Goal: Information Seeking & Learning: Learn about a topic

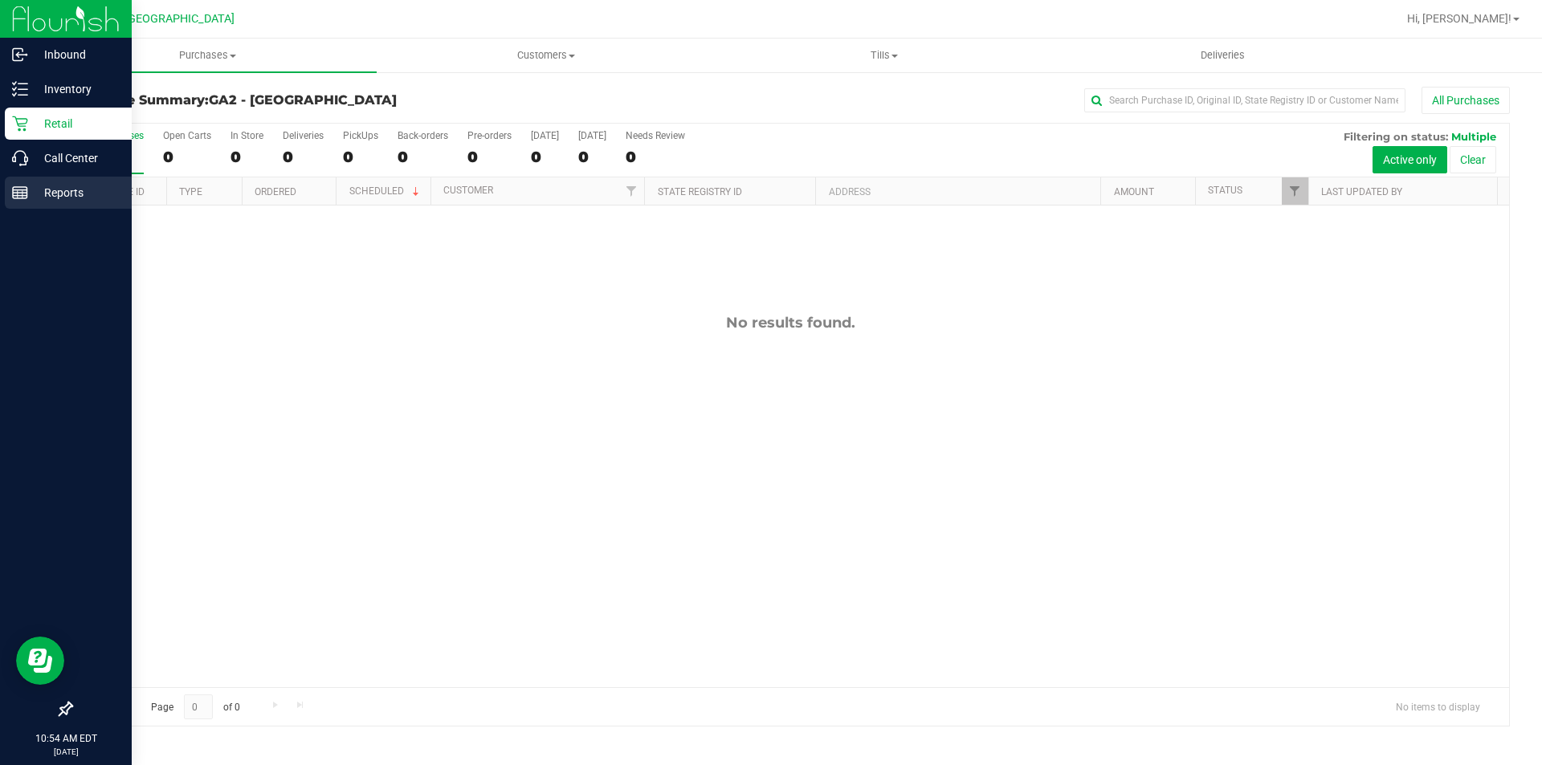
click at [70, 194] on p "Reports" at bounding box center [76, 192] width 96 height 19
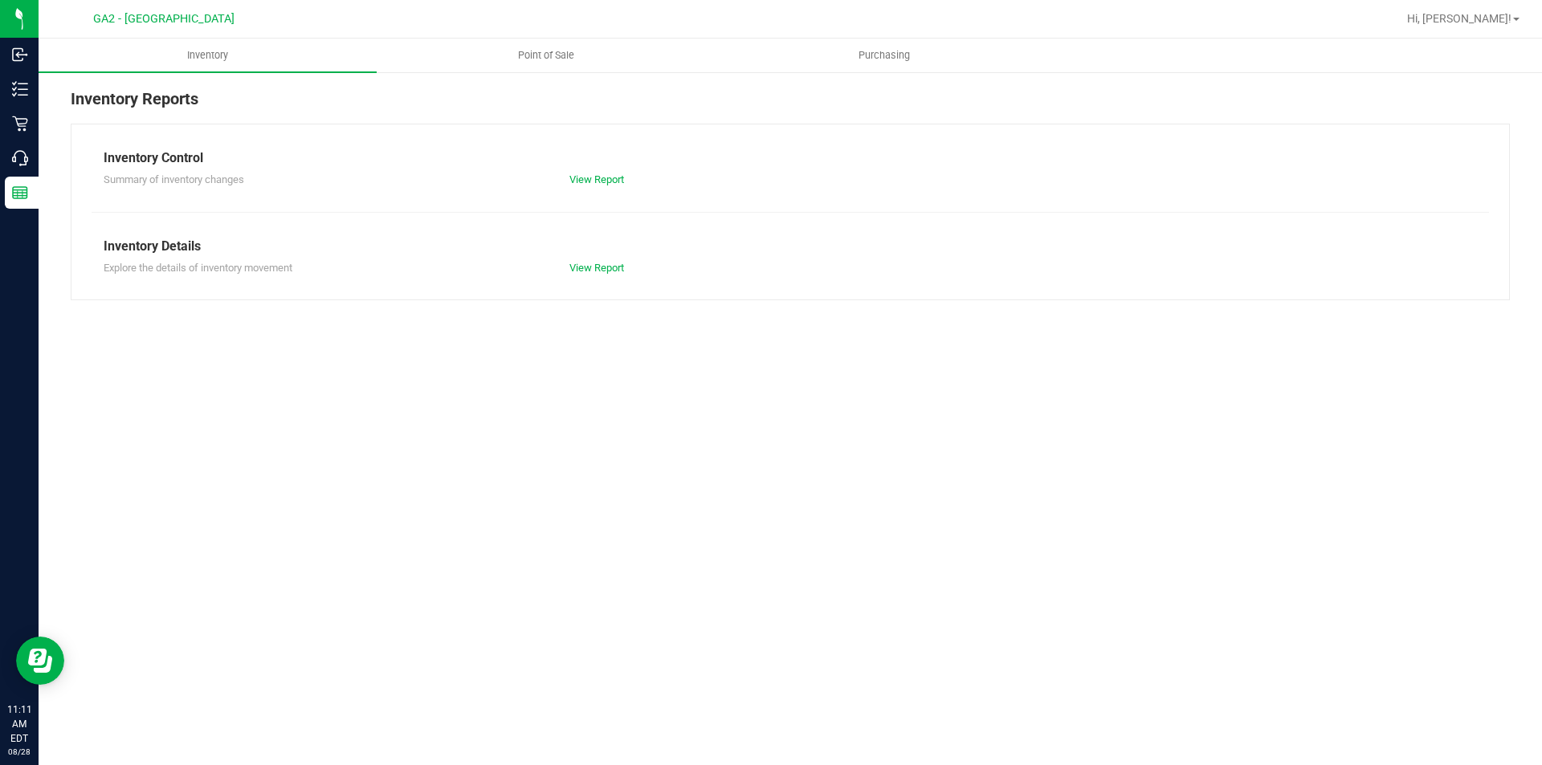
drag, startPoint x: 377, startPoint y: 92, endPoint x: 367, endPoint y: 87, distance: 10.8
click at [377, 92] on div "Inventory Reports" at bounding box center [790, 105] width 1439 height 37
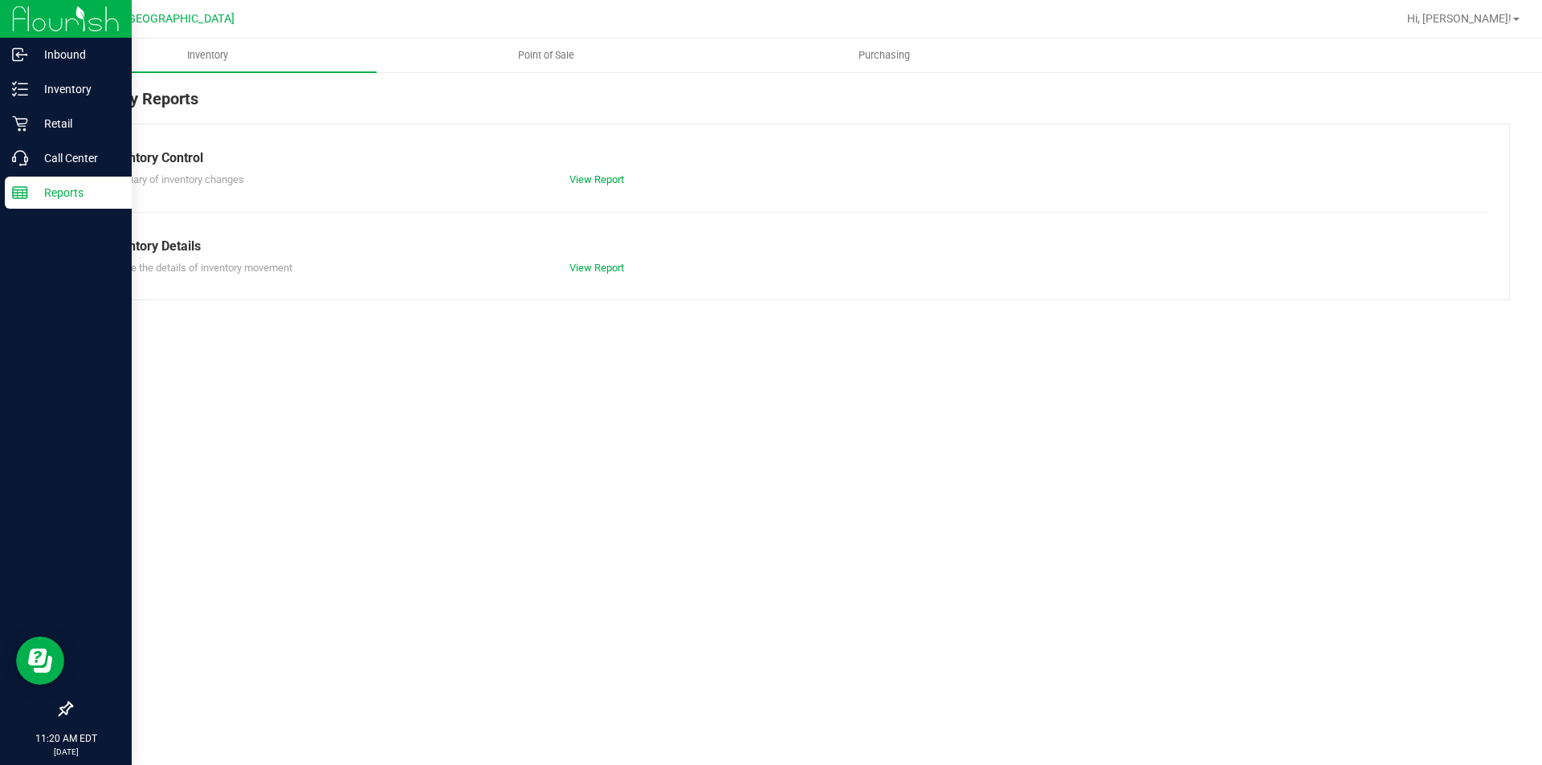
click at [52, 183] on p "Reports" at bounding box center [76, 192] width 96 height 19
click at [0, 190] on link "Reports" at bounding box center [66, 194] width 132 height 35
click at [68, 204] on div "Reports" at bounding box center [68, 193] width 127 height 32
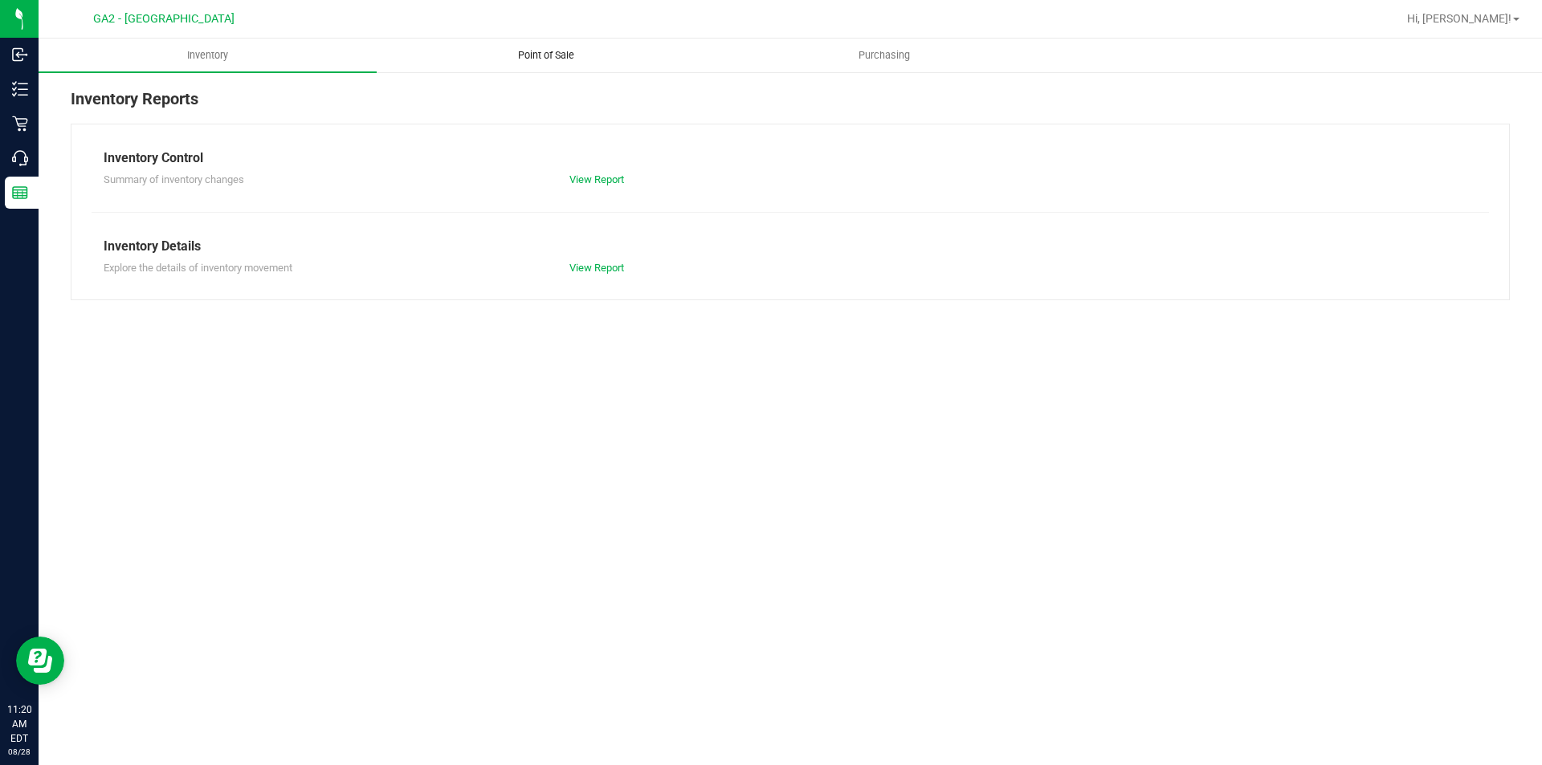
click at [557, 54] on span "Point of Sale" at bounding box center [546, 55] width 100 height 14
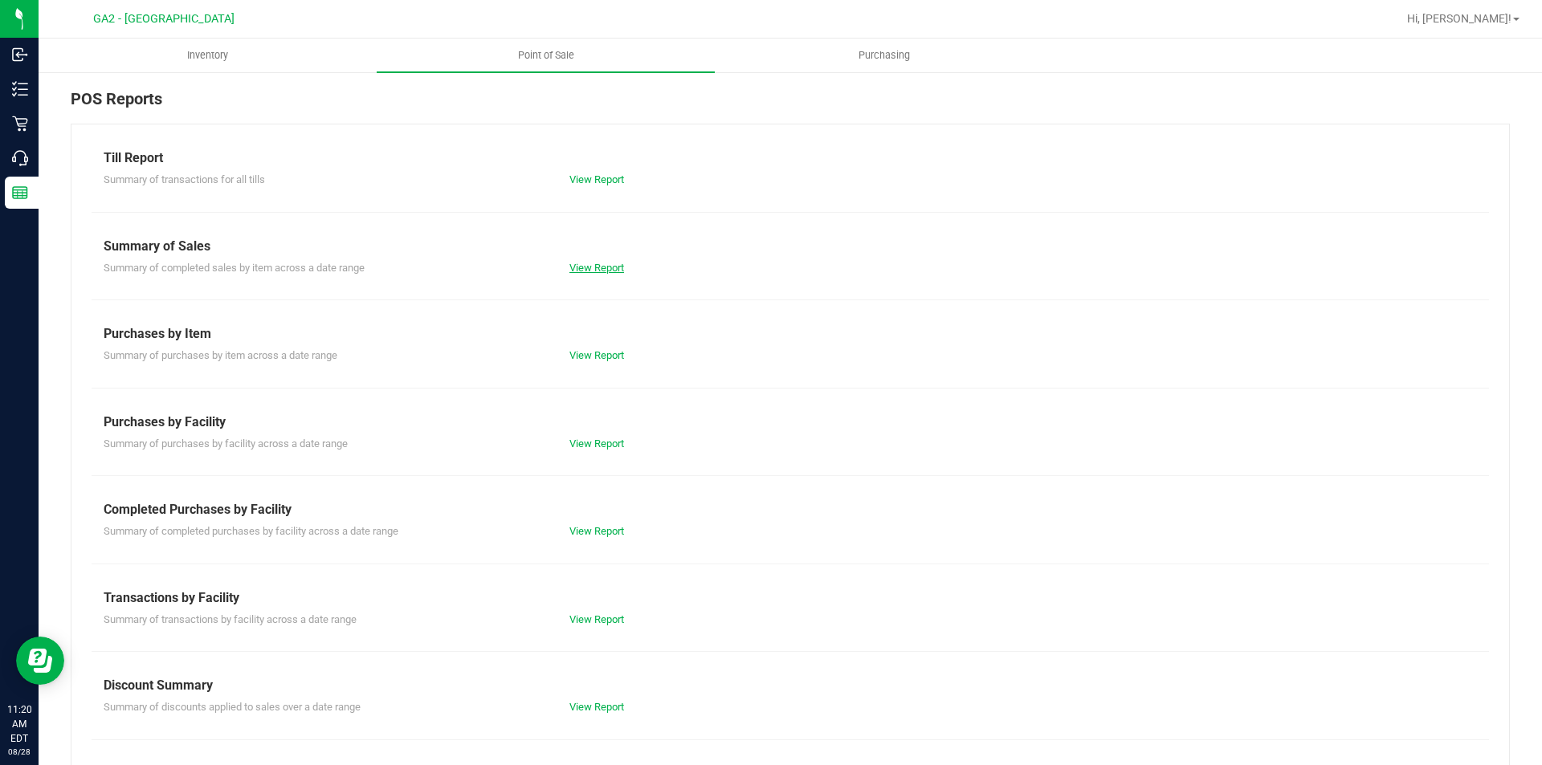
click at [590, 263] on link "View Report" at bounding box center [596, 268] width 55 height 12
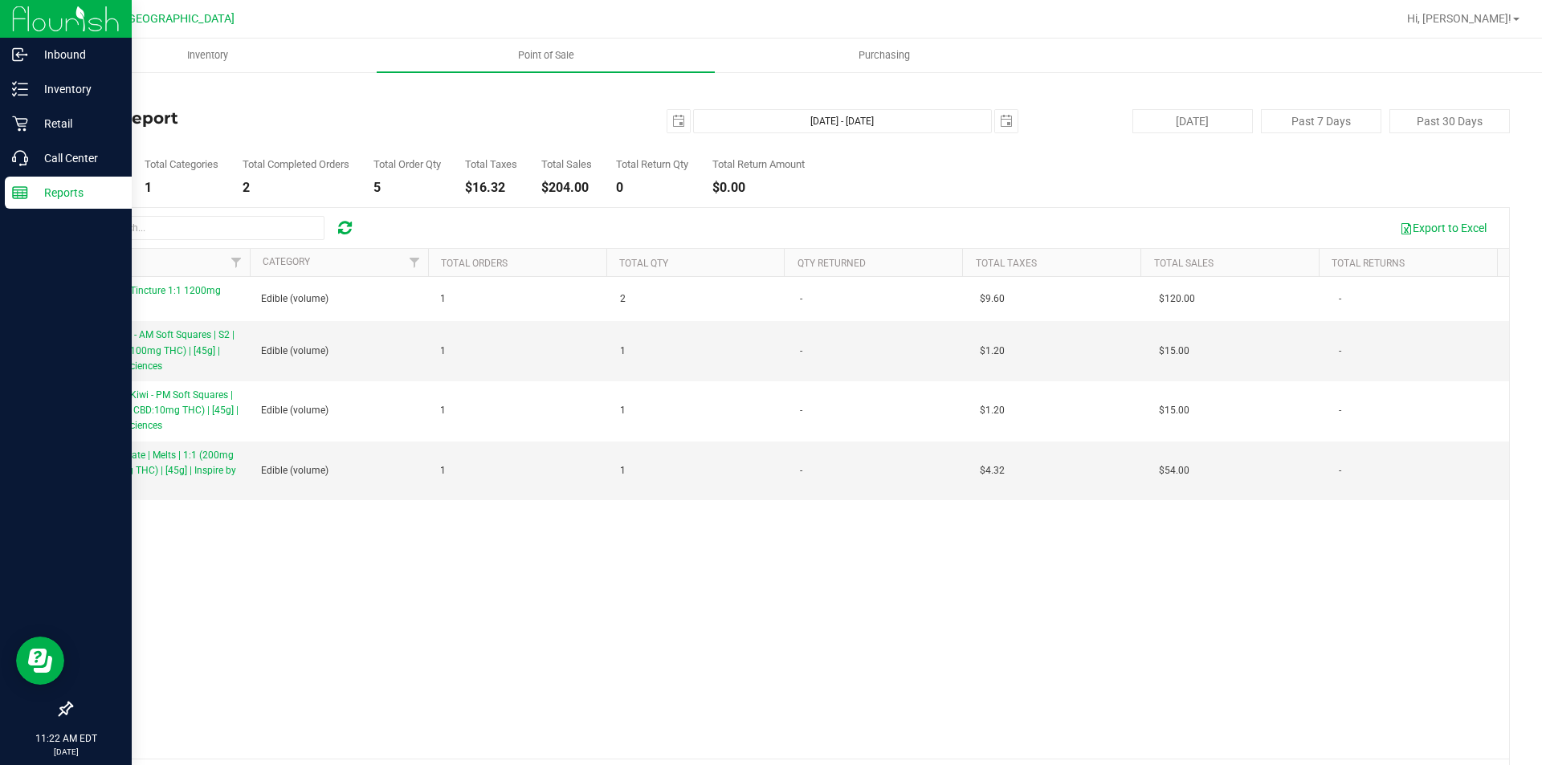
click at [25, 187] on rect at bounding box center [20, 192] width 14 height 11
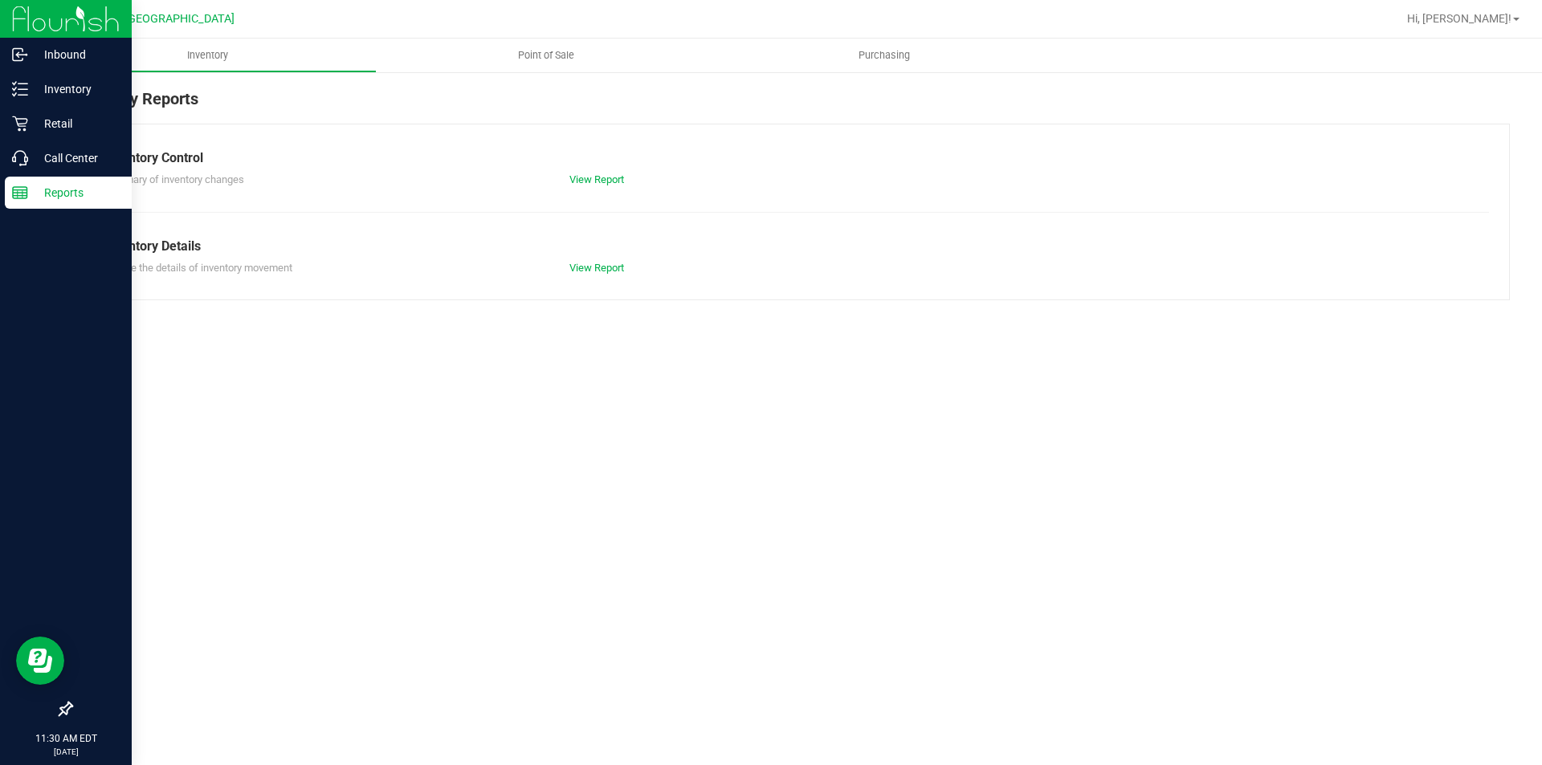
click at [21, 190] on line at bounding box center [20, 190] width 14 height 0
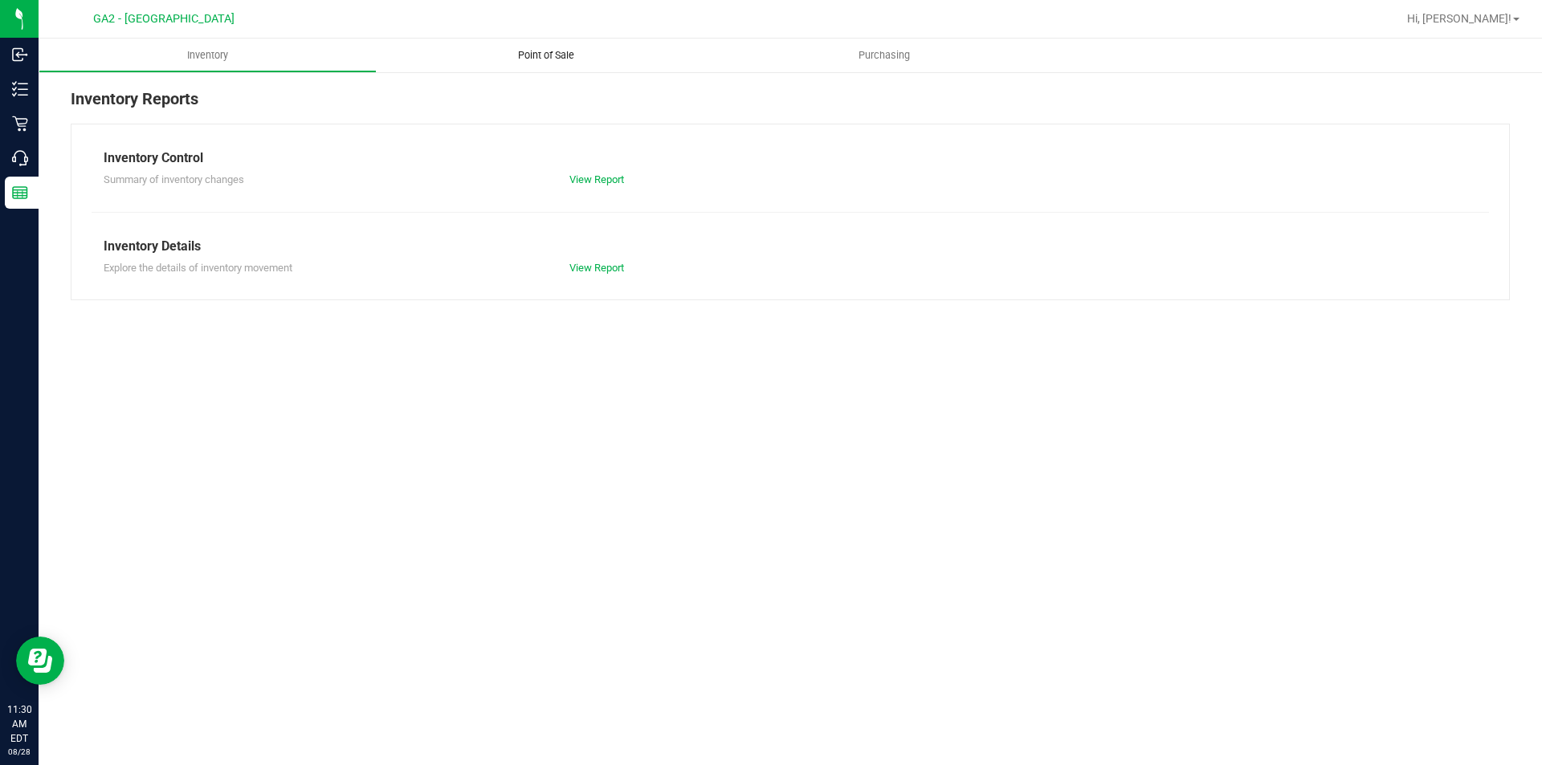
click at [577, 42] on uib-tab-heading "Point of Sale" at bounding box center [546, 56] width 338 height 34
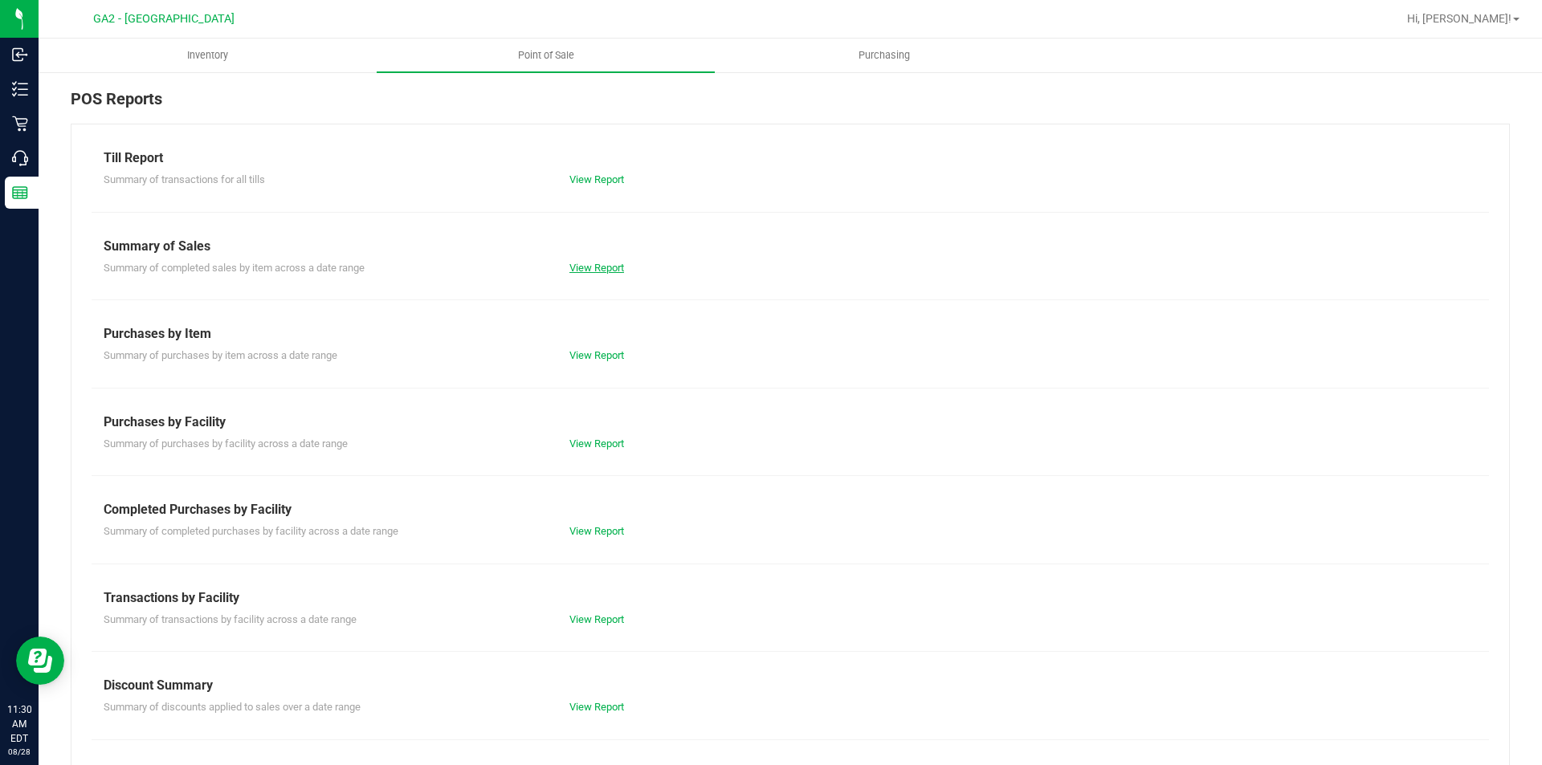
click at [583, 263] on link "View Report" at bounding box center [596, 268] width 55 height 12
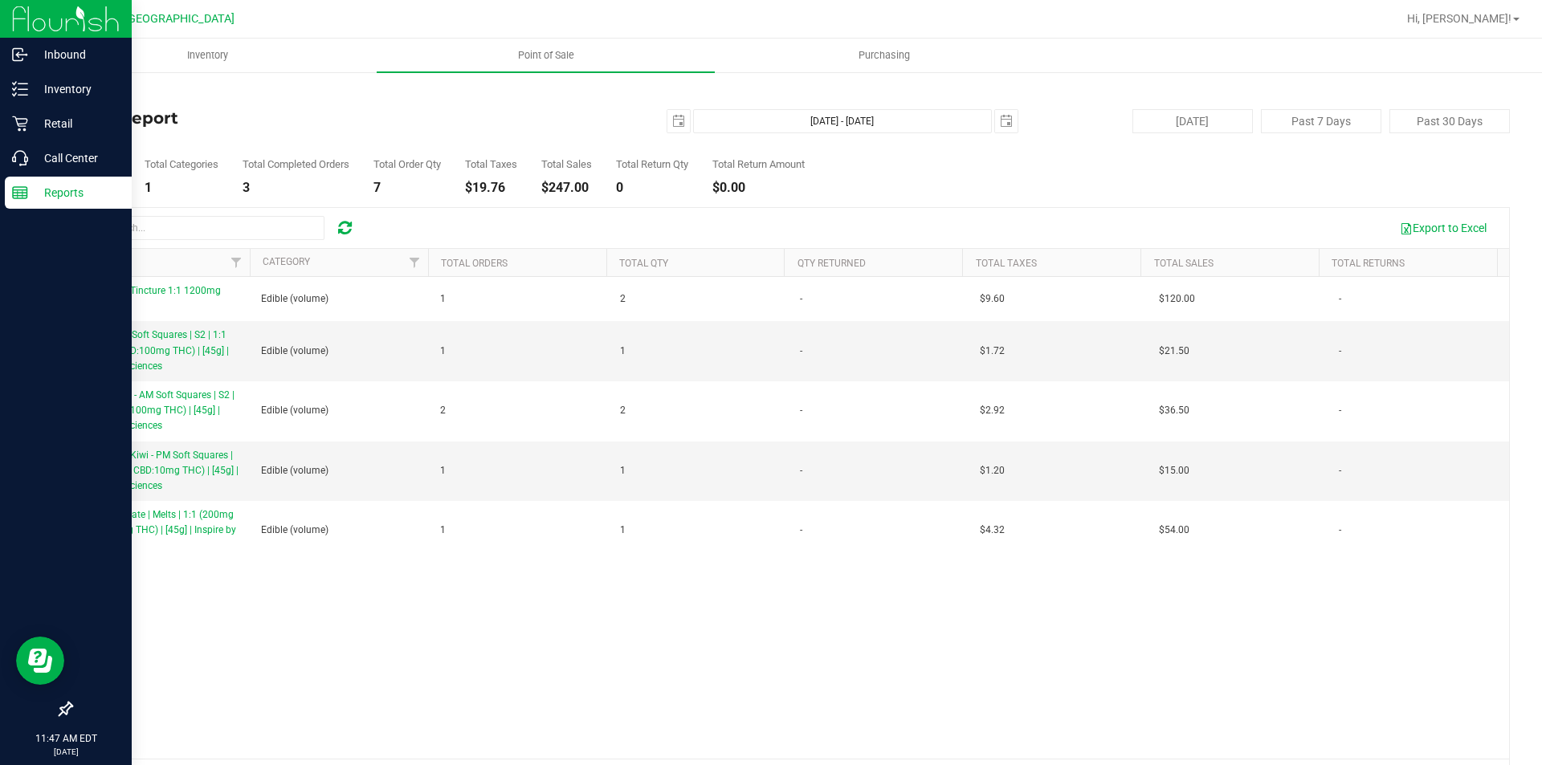
click at [30, 182] on div "Reports" at bounding box center [68, 193] width 127 height 32
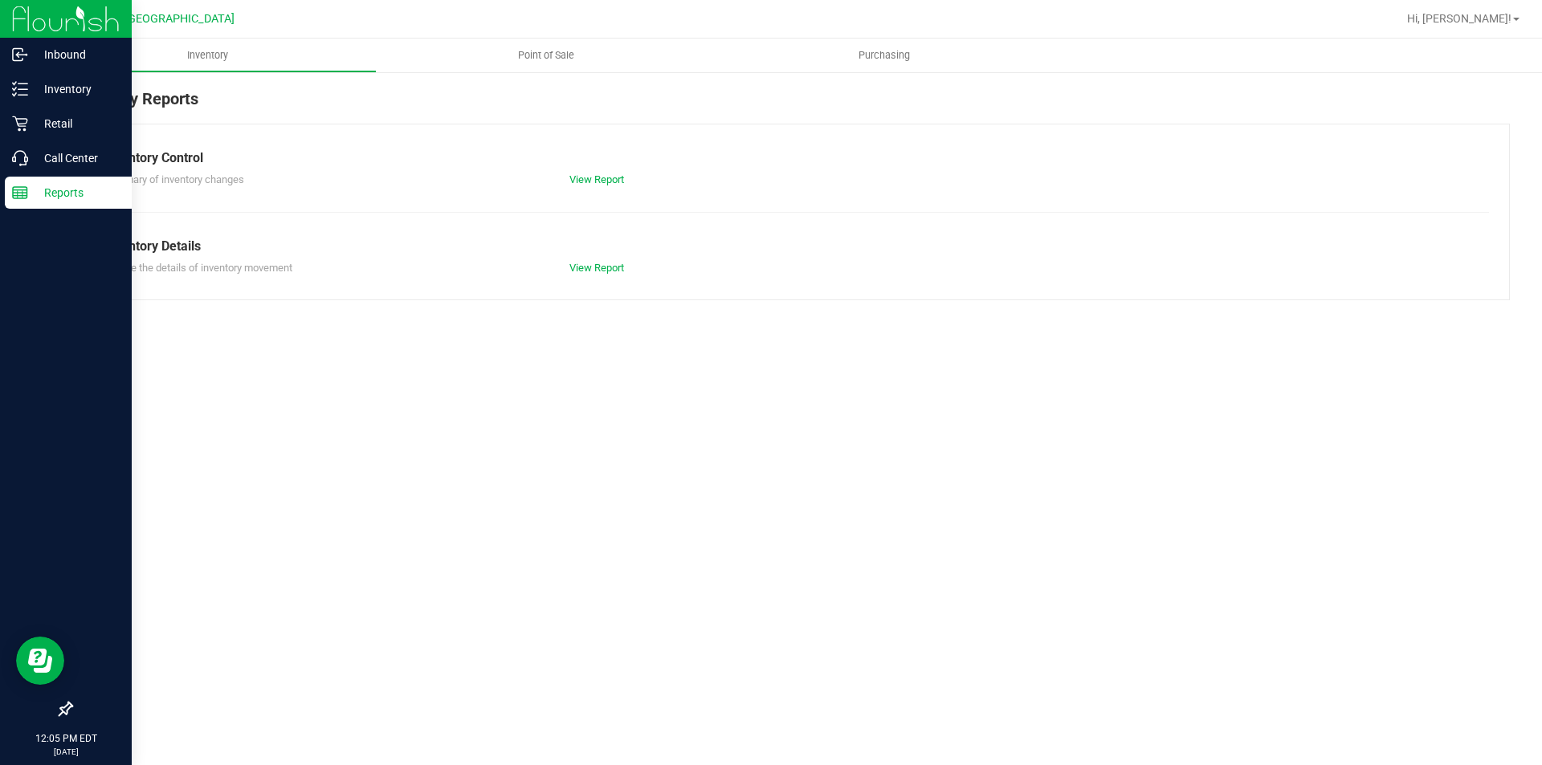
click at [24, 198] on icon at bounding box center [20, 193] width 16 height 16
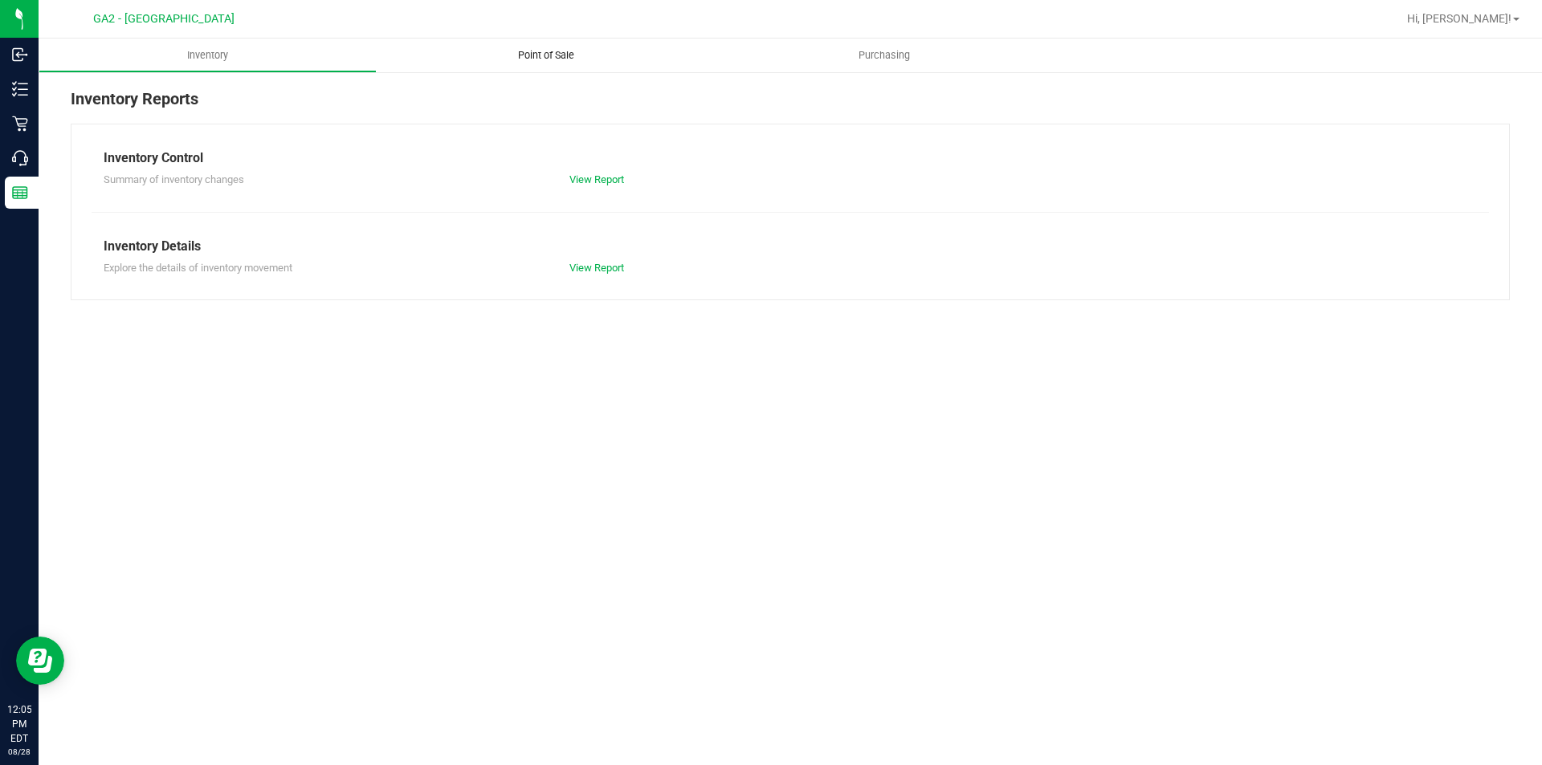
click at [551, 53] on span "Point of Sale" at bounding box center [546, 55] width 100 height 14
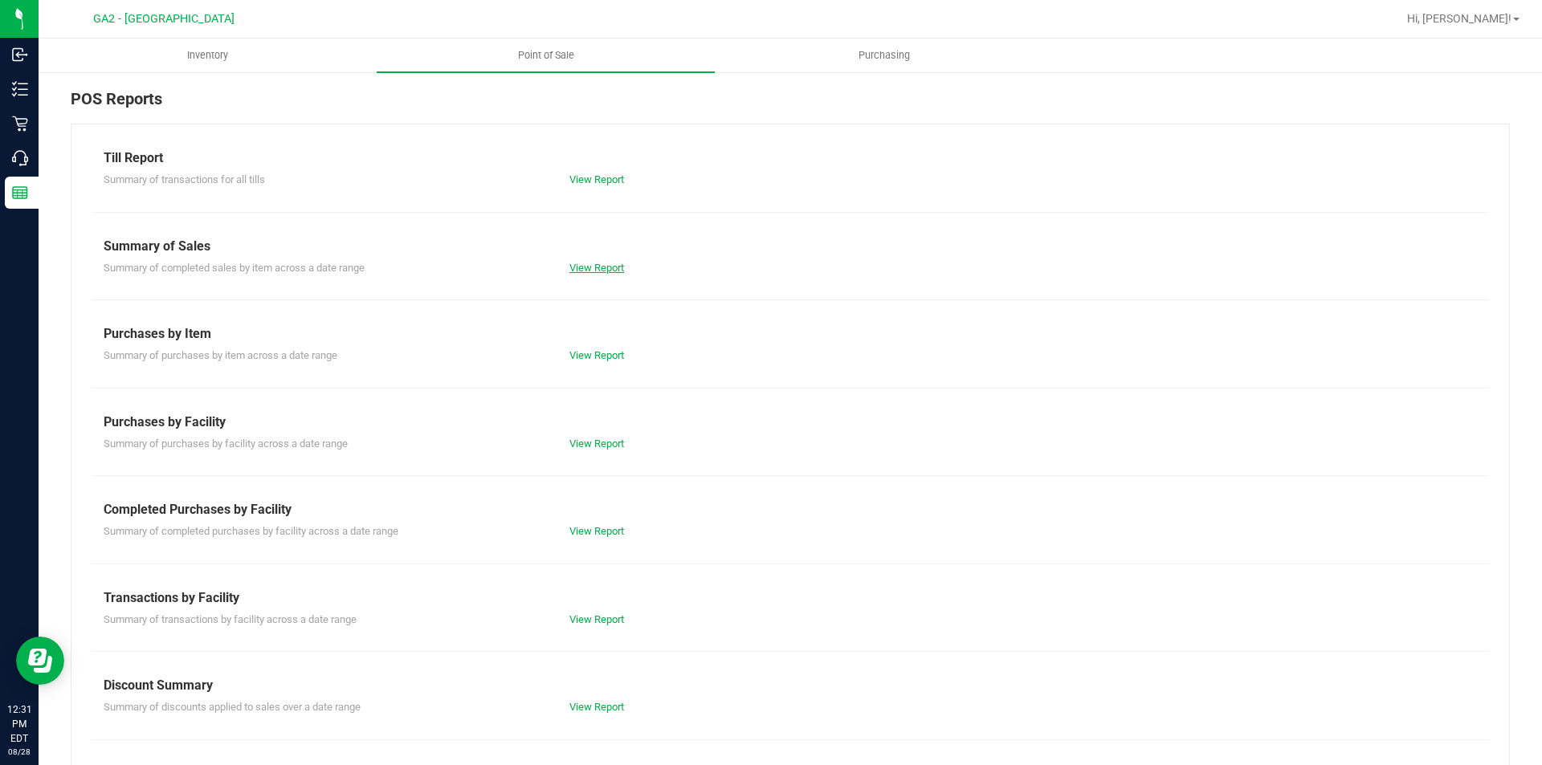
click at [592, 268] on link "View Report" at bounding box center [596, 268] width 55 height 12
